Goal: Check status: Check status

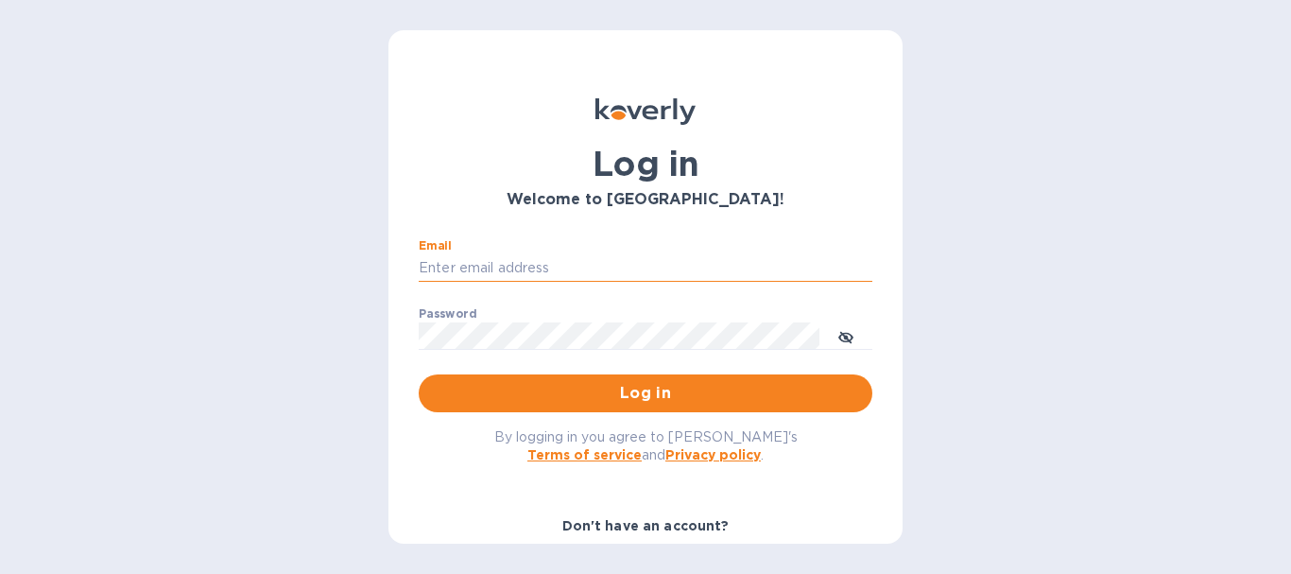
click at [685, 267] on input "Email" at bounding box center [646, 268] width 454 height 28
type input "crystal@atsshipnow.com"
click at [648, 378] on button "Log in" at bounding box center [646, 393] width 454 height 38
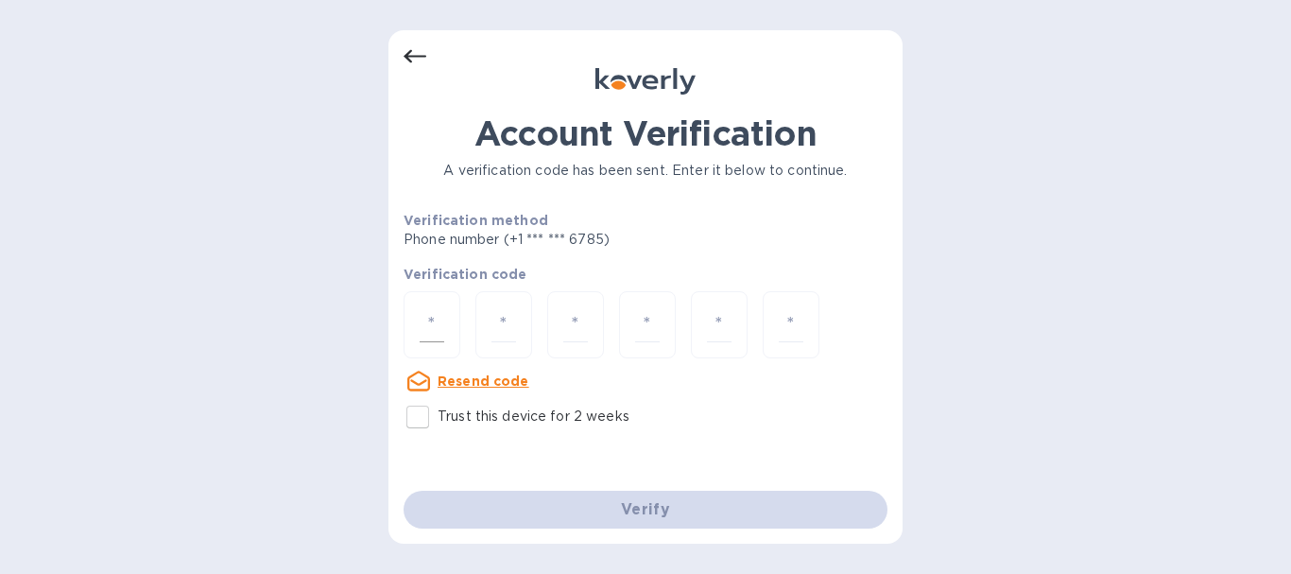
click at [438, 324] on input "number" at bounding box center [432, 324] width 25 height 35
type input "1"
type input "4"
type input "3"
type input "2"
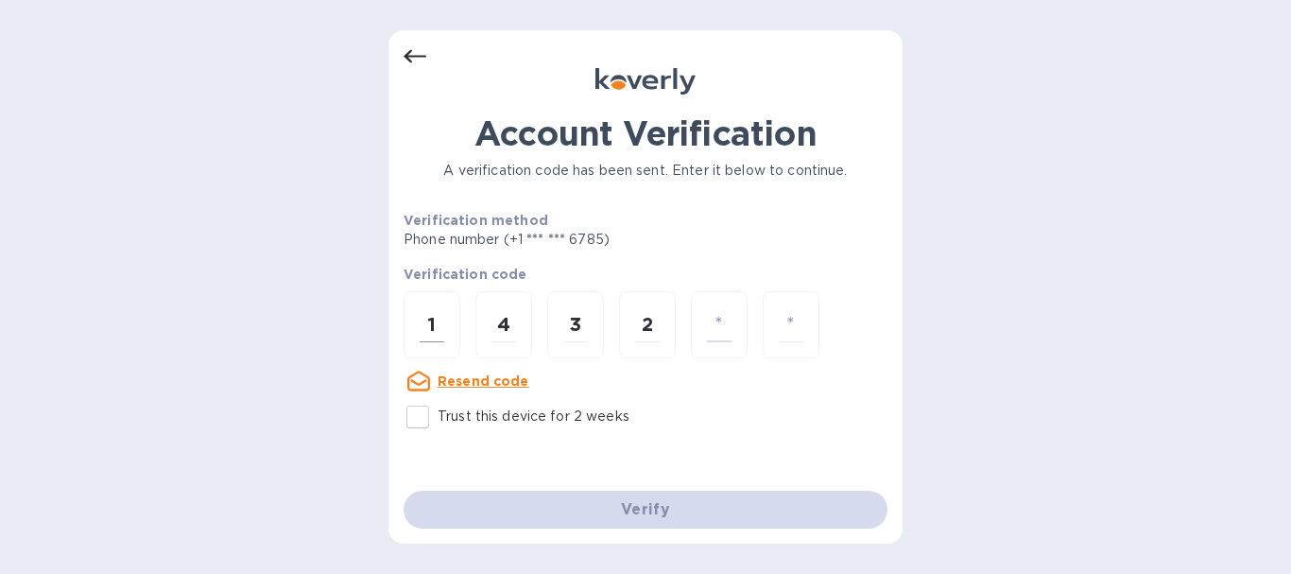
type input "2"
type input "1"
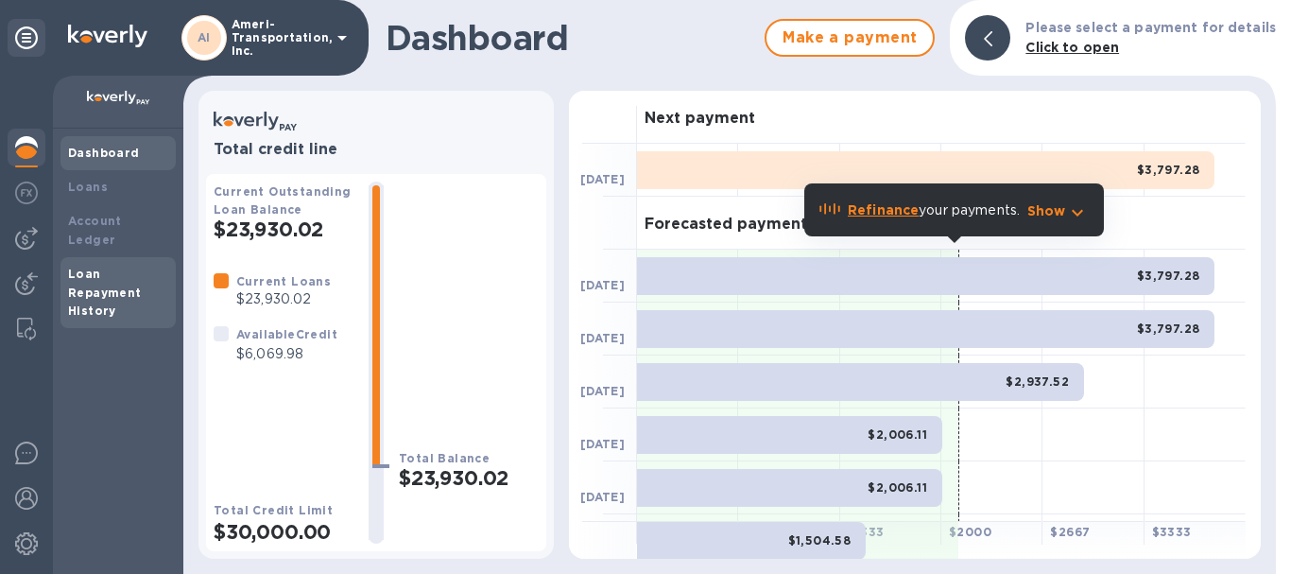
click at [107, 292] on b "Loan Repayment History" at bounding box center [105, 293] width 74 height 52
